Goal: Information Seeking & Learning: Find specific fact

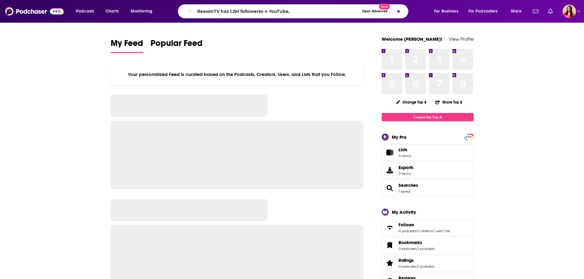
drag, startPoint x: 297, startPoint y: 9, endPoint x: 213, endPoint y: 9, distance: 83.9
click at [213, 9] on input "ReasonTV has 1.2M followerso n YouTube," at bounding box center [277, 11] width 165 height 10
type input "Reason"
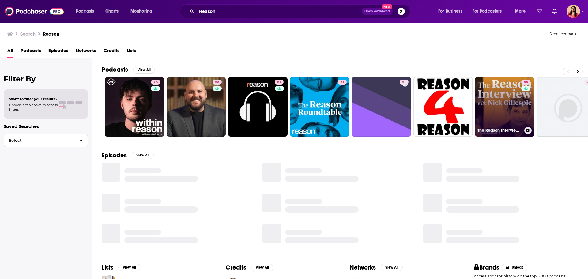
click at [499, 110] on link "68 The Reason Interview With [PERSON_NAME]" at bounding box center [504, 106] width 59 height 59
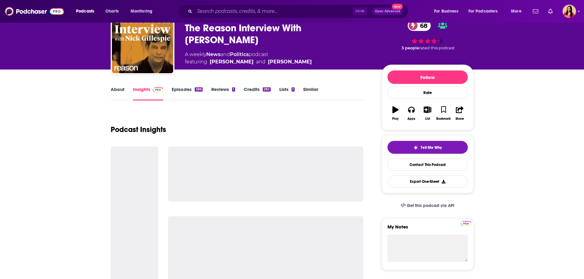
scroll to position [31, 0]
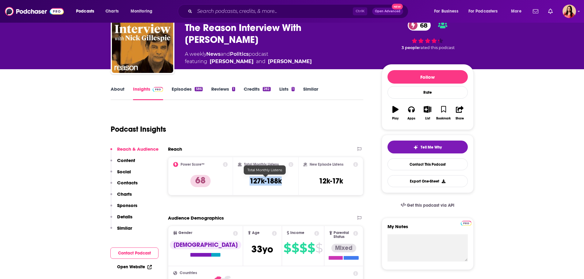
drag, startPoint x: 250, startPoint y: 182, endPoint x: 282, endPoint y: 179, distance: 32.7
click at [282, 179] on div "Total Monthly Listens 127k-188k" at bounding box center [265, 176] width 55 height 28
copy h3 "127k-188k"
